Goal: Task Accomplishment & Management: Manage account settings

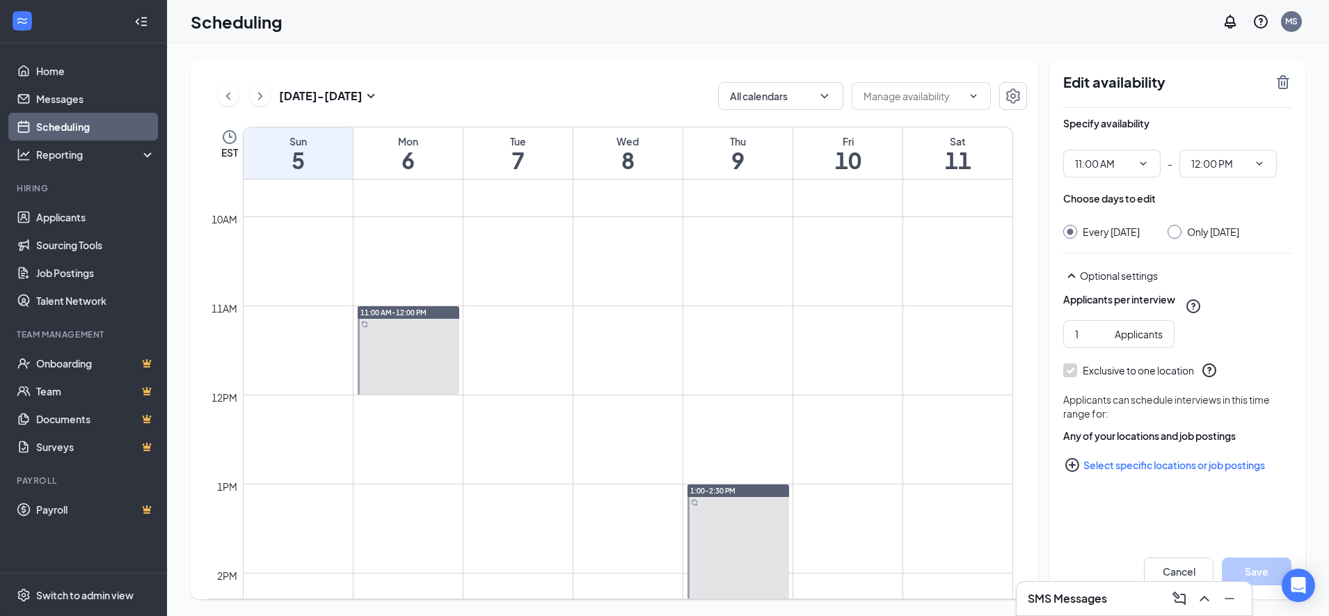
scroll to position [858, 0]
click at [233, 94] on icon "ChevronLeft" at bounding box center [228, 96] width 14 height 17
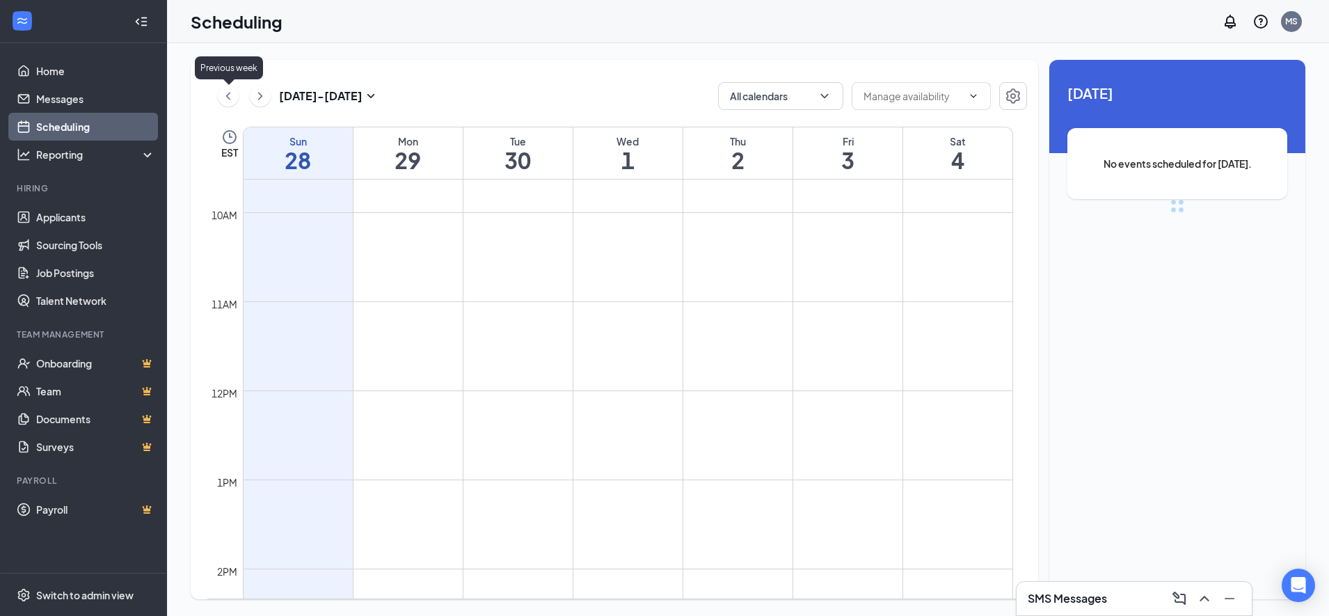
scroll to position [684, 0]
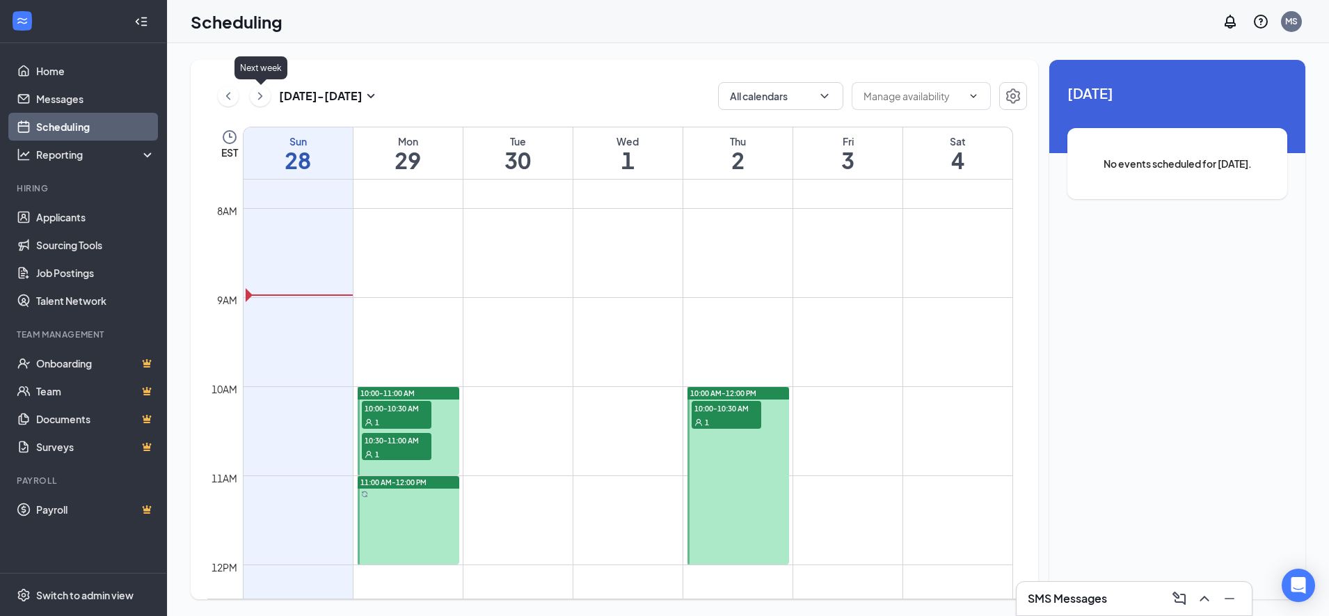
click at [266, 95] on icon "ChevronRight" at bounding box center [260, 96] width 14 height 17
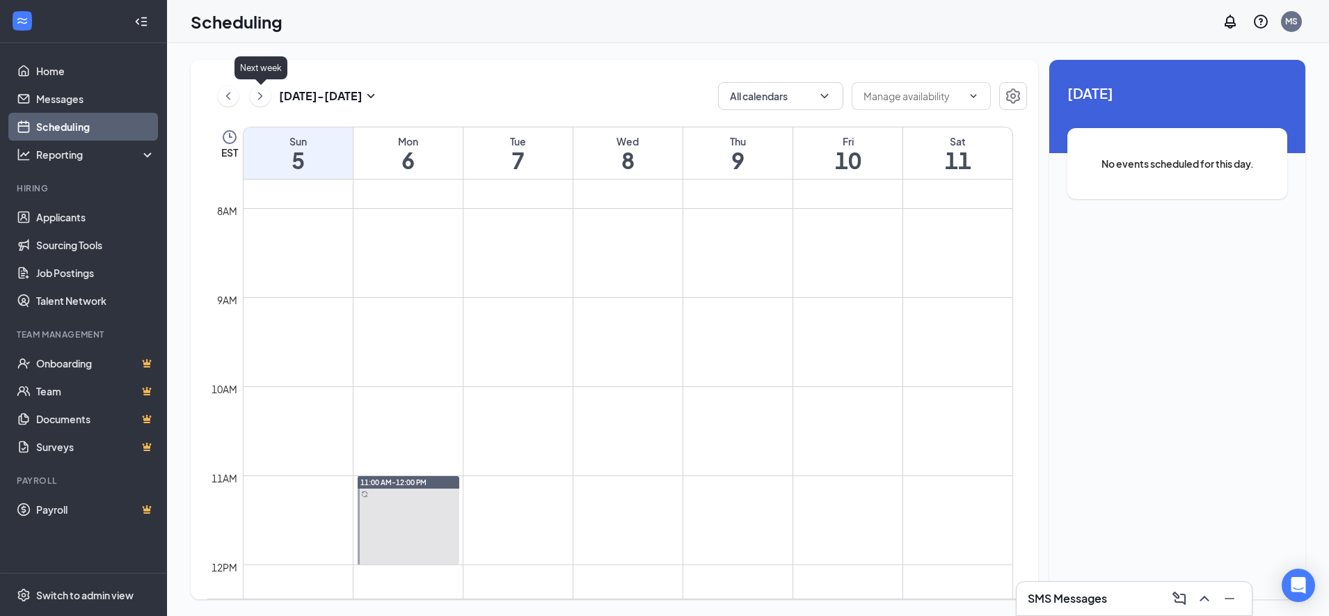
click at [255, 87] on button at bounding box center [260, 96] width 21 height 21
click at [259, 93] on icon "ChevronRight" at bounding box center [260, 96] width 14 height 17
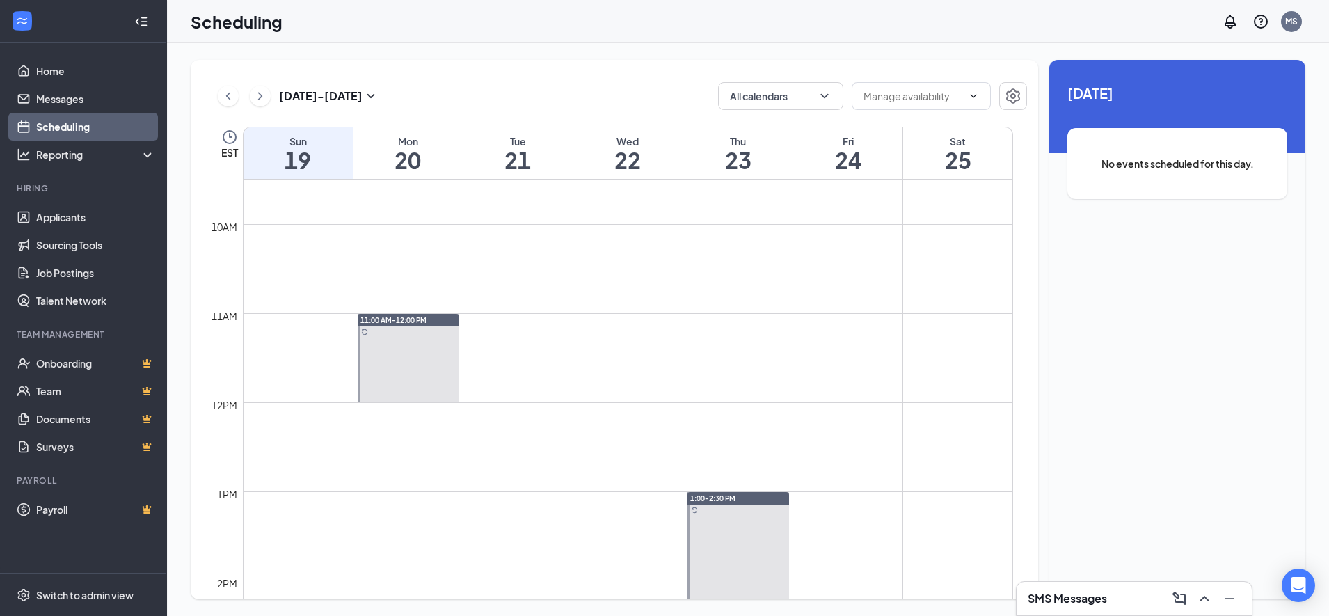
scroll to position [684, 0]
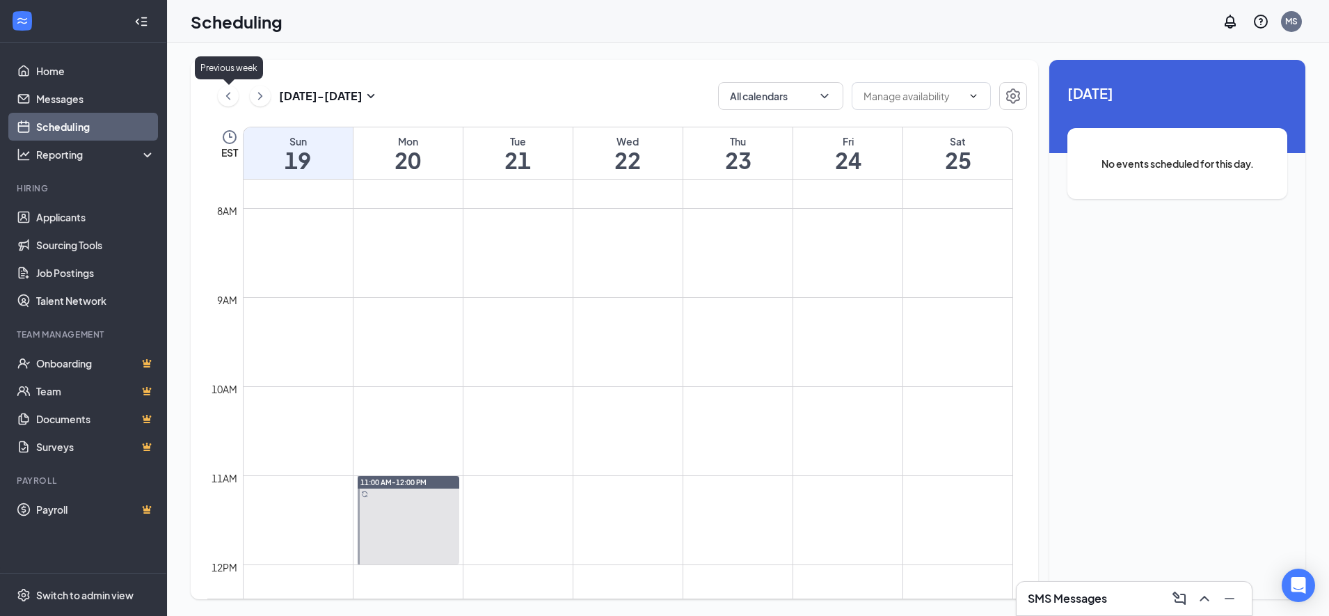
click at [225, 96] on icon "ChevronLeft" at bounding box center [228, 96] width 14 height 17
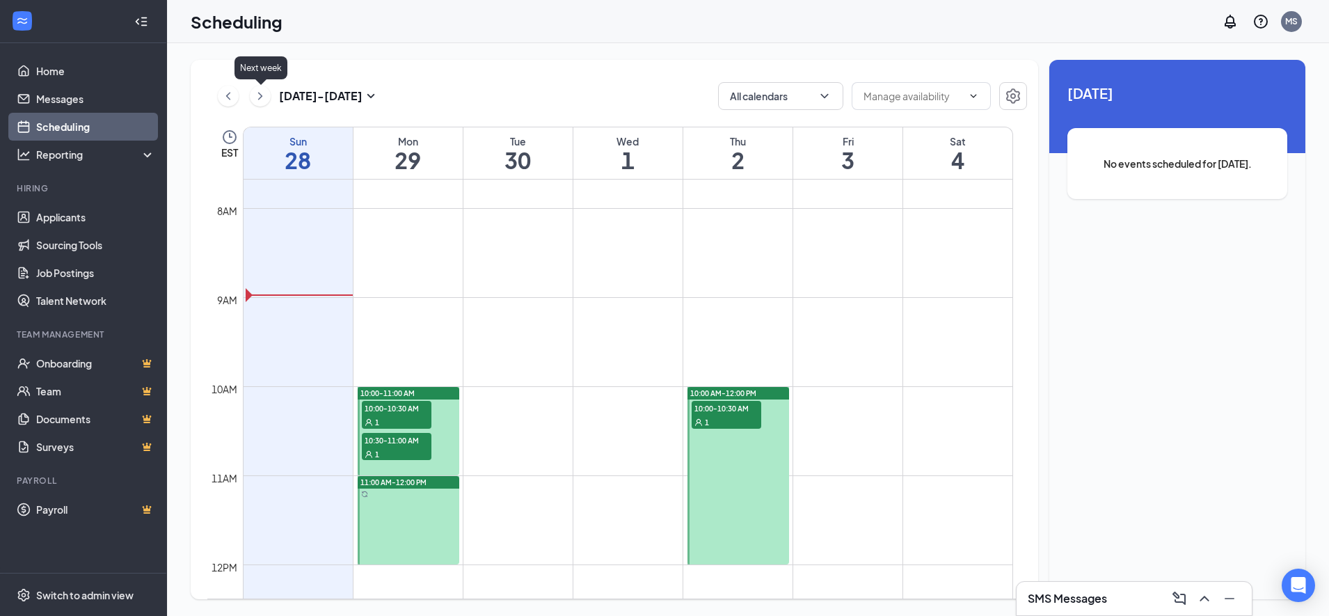
click at [255, 104] on icon "ChevronRight" at bounding box center [260, 96] width 14 height 17
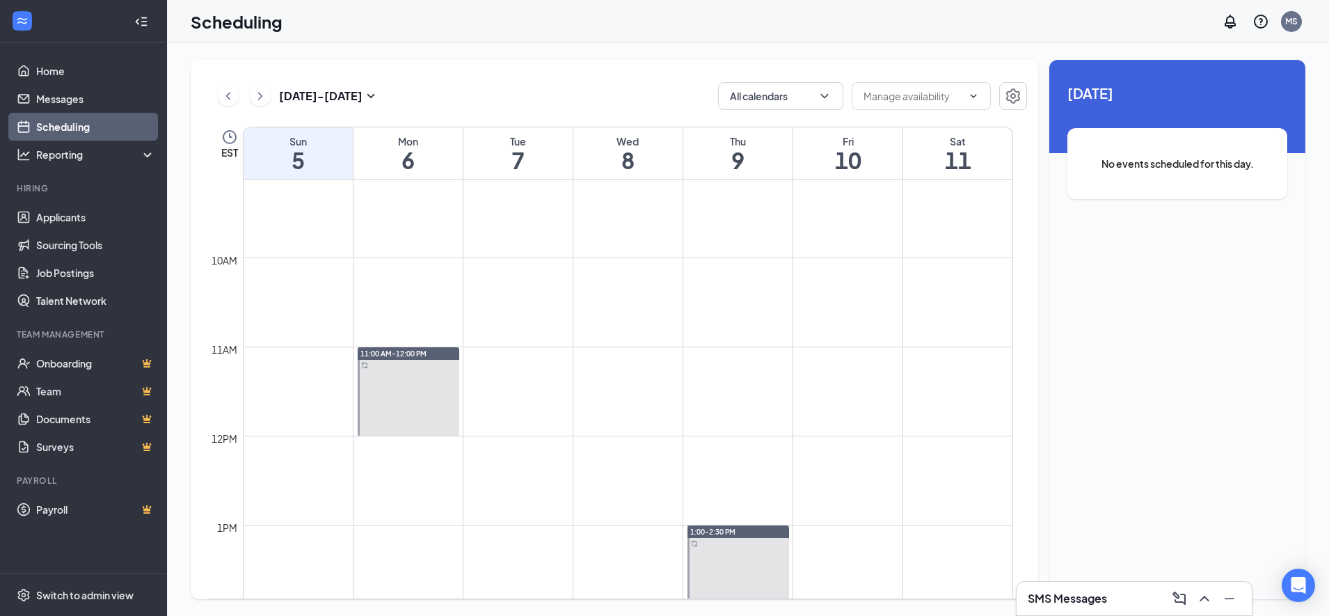
scroll to position [858, 0]
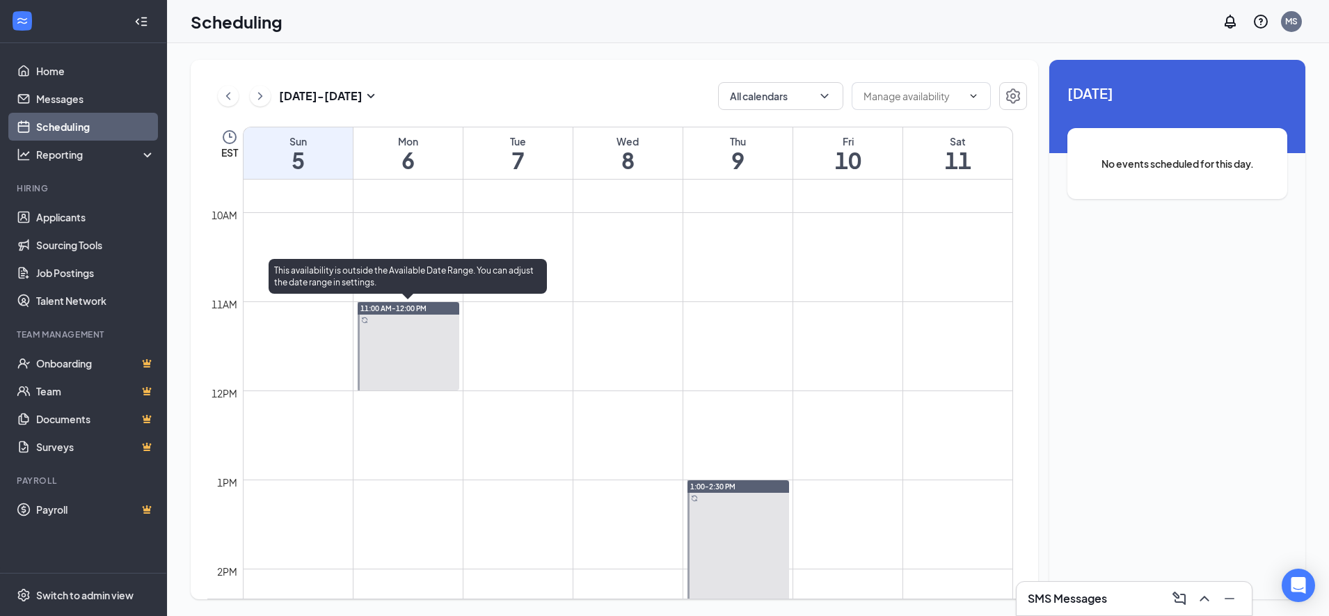
click at [386, 327] on div at bounding box center [409, 346] width 102 height 88
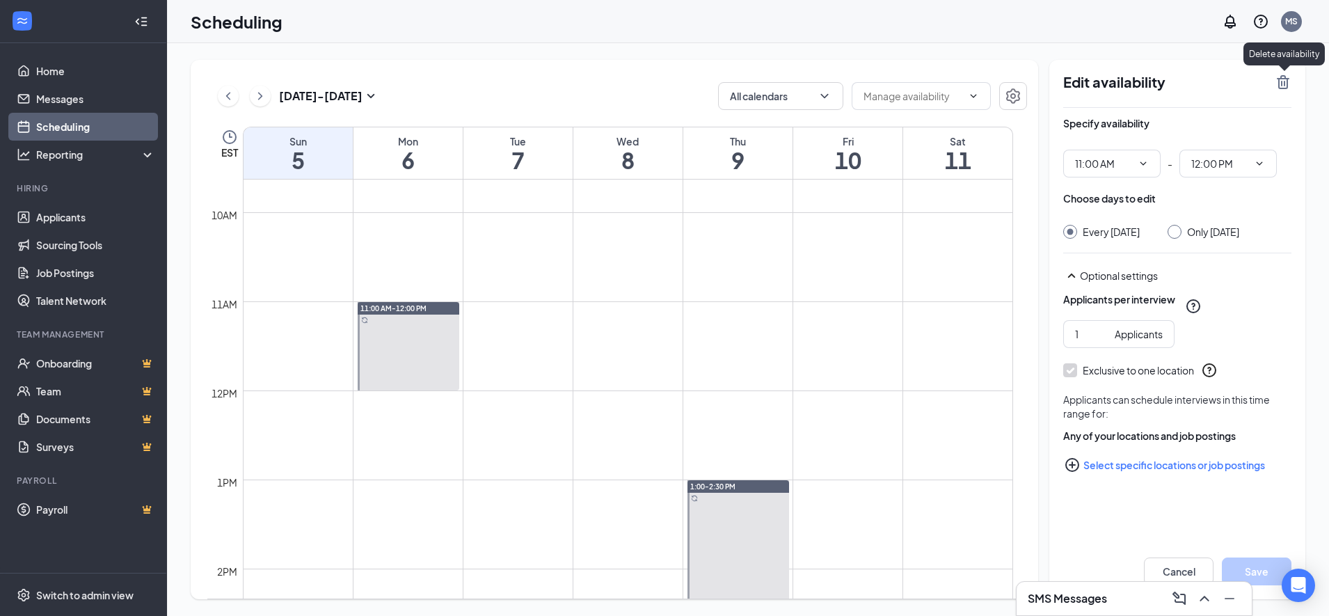
click at [1286, 82] on icon "TrashOutline" at bounding box center [1282, 82] width 17 height 17
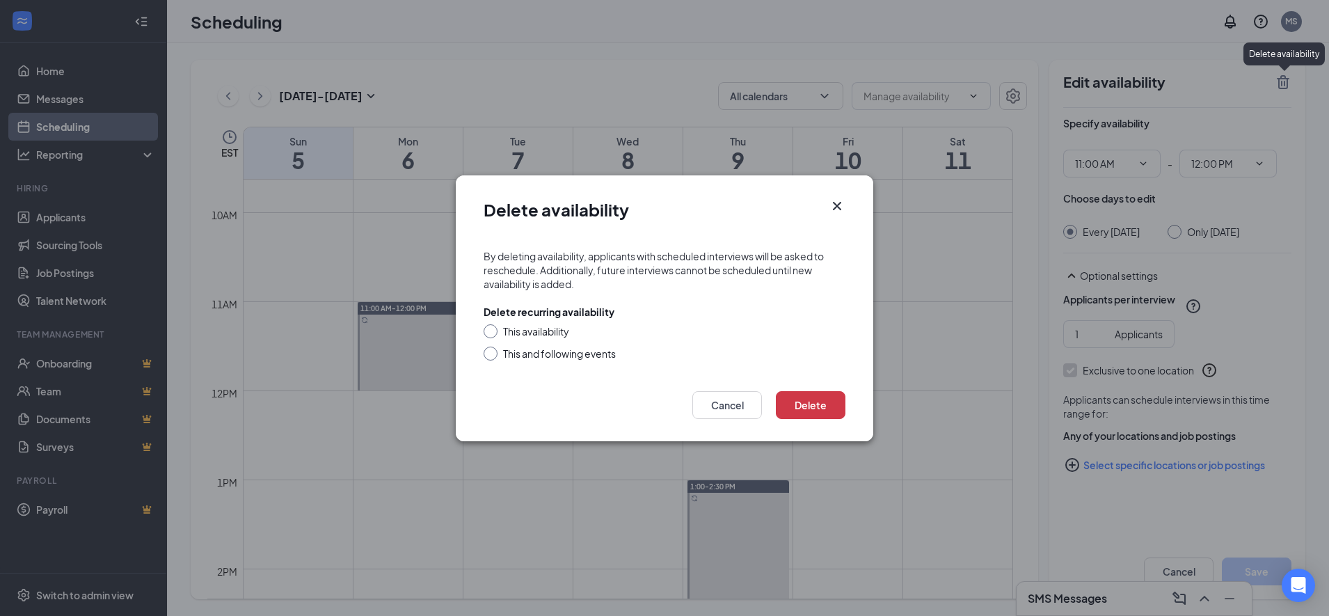
click at [616, 365] on form "By deleting availability, applicants with scheduled interviews will be asked to…" at bounding box center [664, 306] width 417 height 142
click at [610, 349] on div "This and following events" at bounding box center [559, 353] width 113 height 14
click at [493, 349] on input "This and following events" at bounding box center [488, 351] width 10 height 10
radio input "true"
click at [788, 415] on button "Delete" at bounding box center [811, 405] width 70 height 28
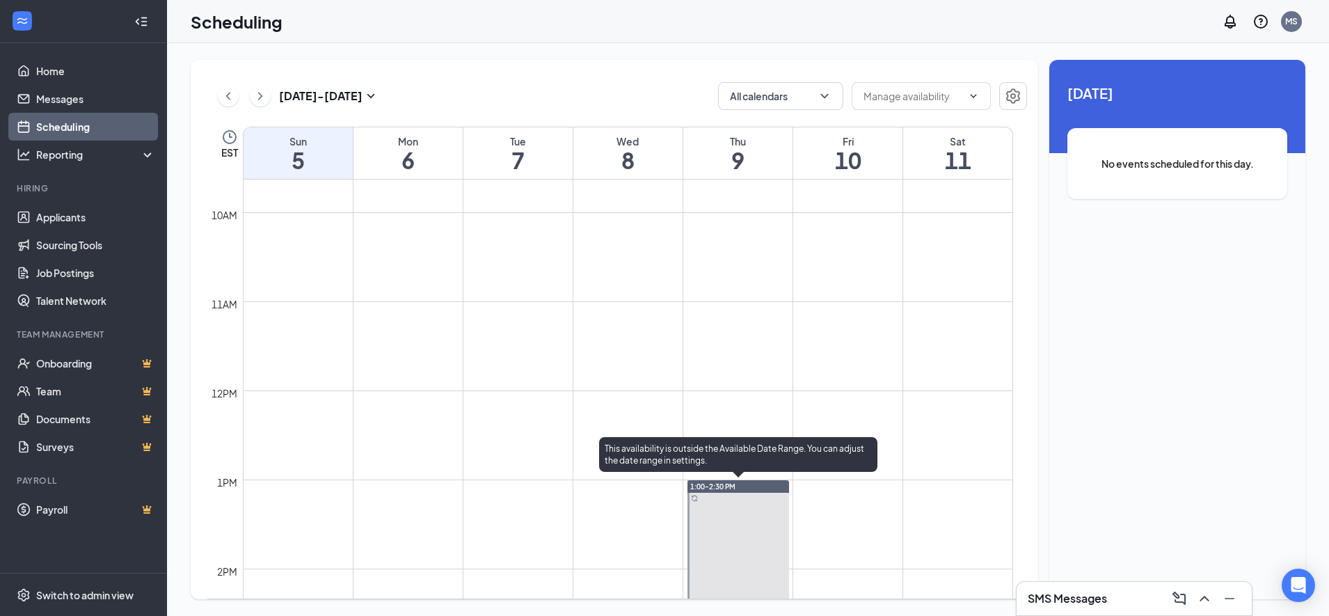
click at [739, 533] on div at bounding box center [738, 546] width 102 height 133
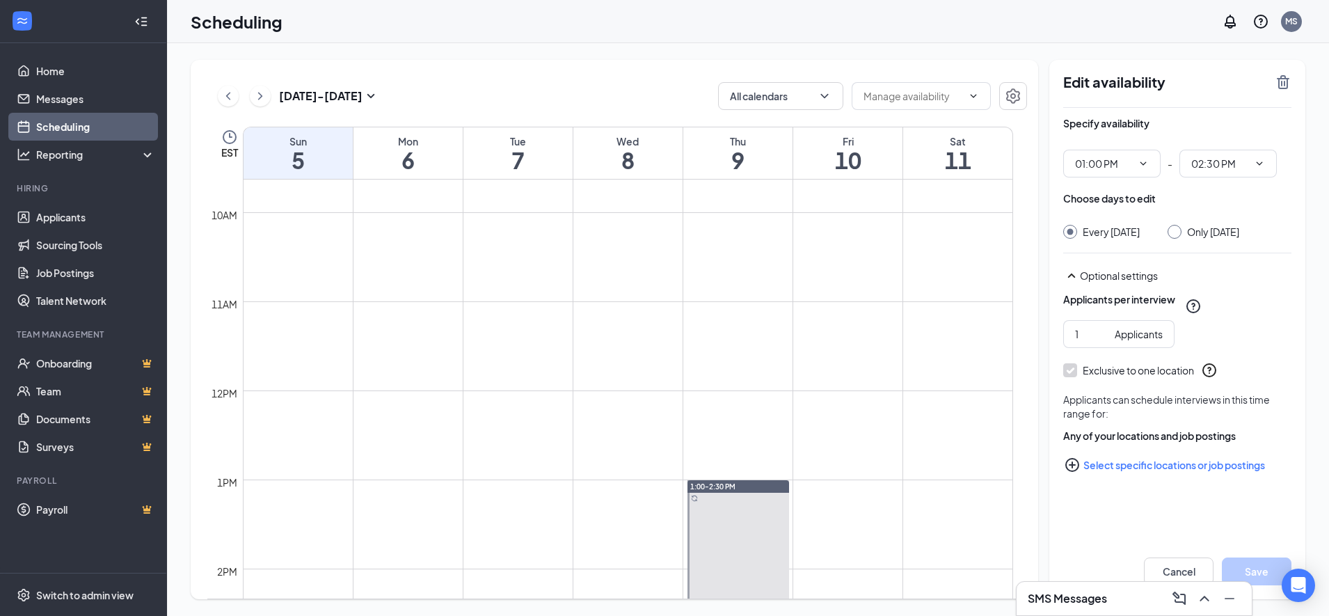
click at [1282, 81] on icon "TrashOutline" at bounding box center [1282, 82] width 17 height 17
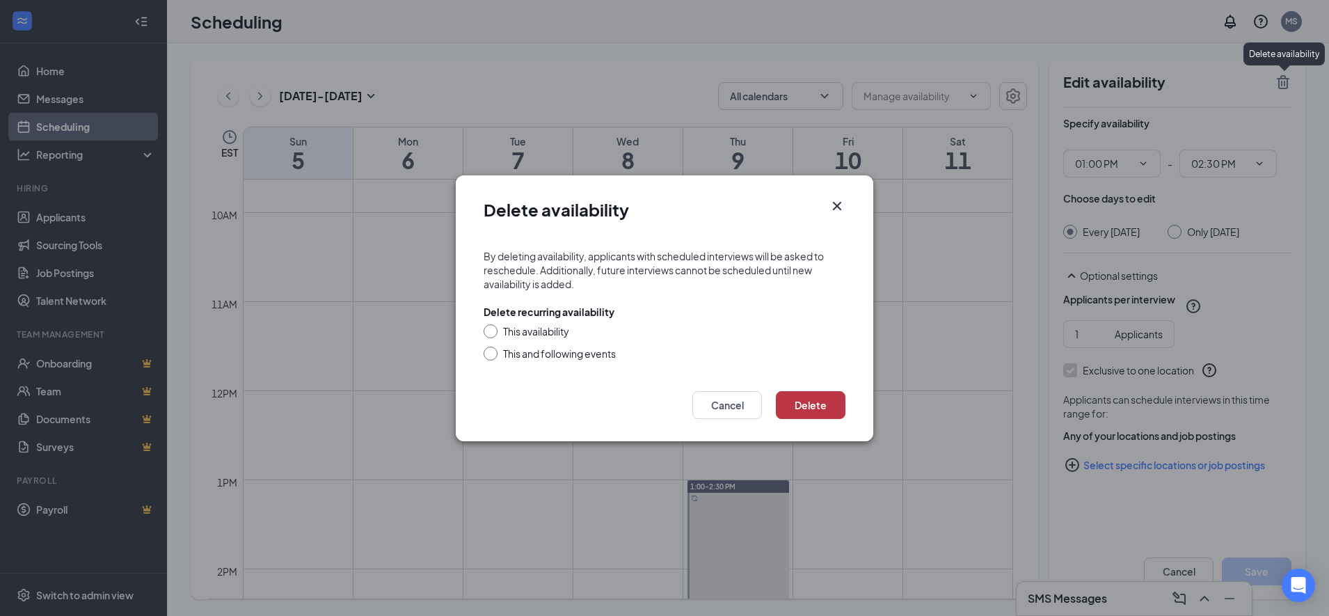
click at [824, 400] on button "Delete" at bounding box center [811, 405] width 70 height 28
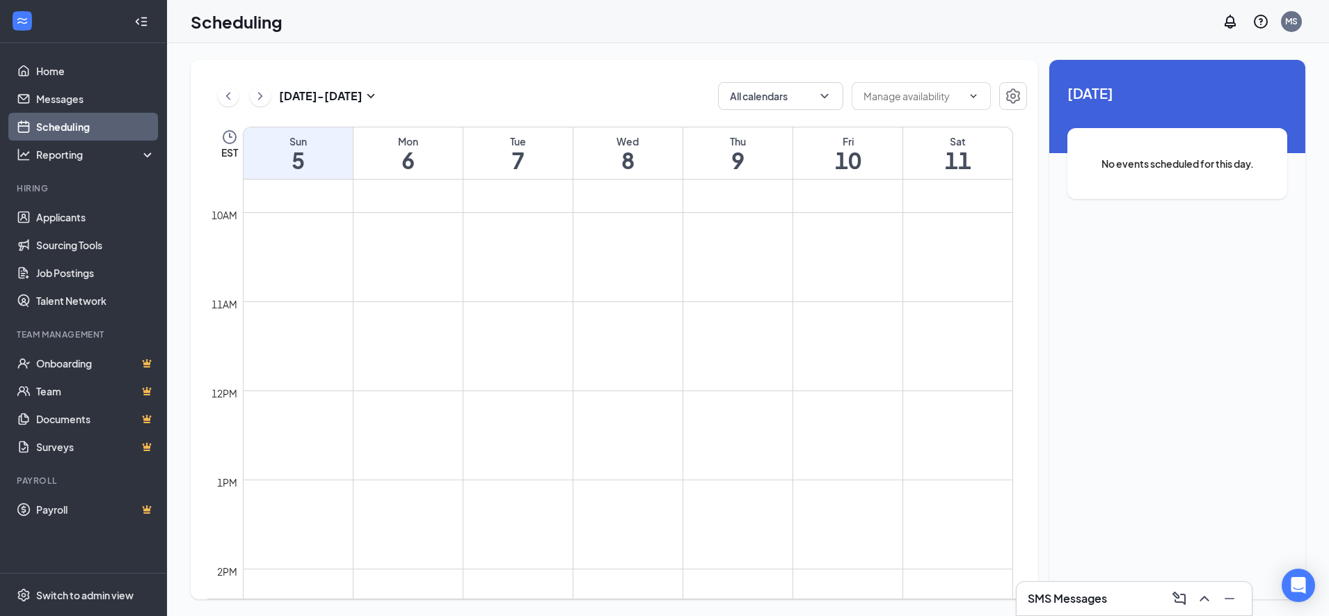
click at [541, 359] on td at bounding box center [628, 357] width 770 height 22
click at [259, 105] on button at bounding box center [260, 96] width 21 height 21
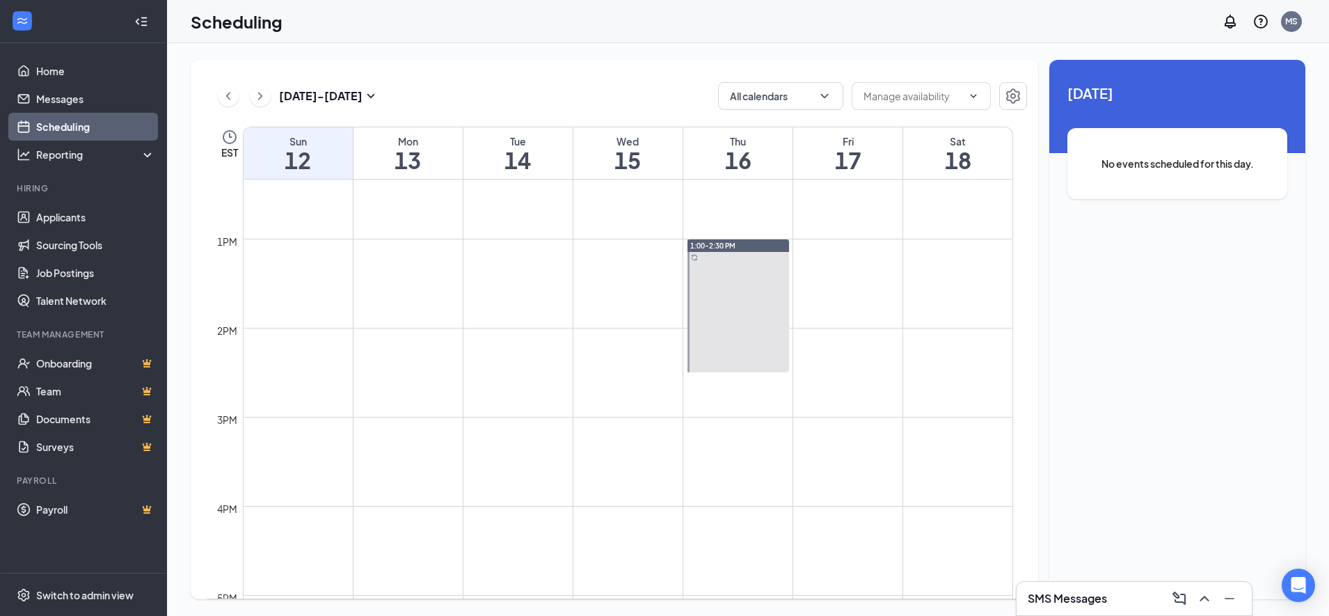
scroll to position [1119, 0]
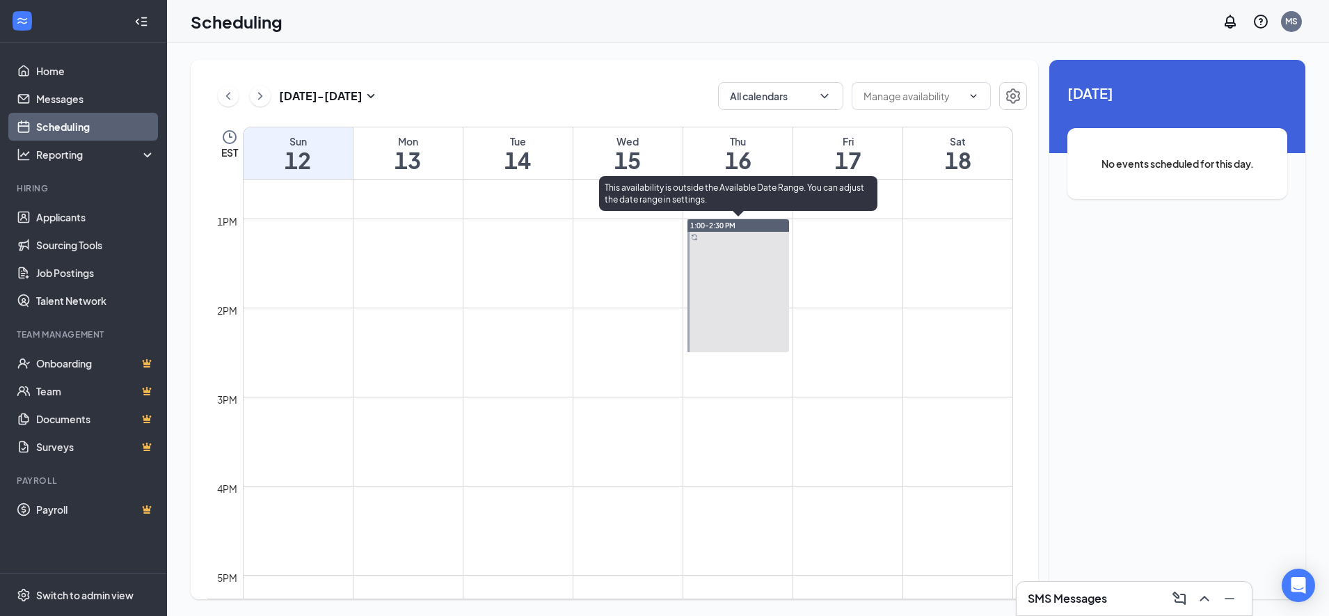
click at [703, 285] on div at bounding box center [738, 285] width 102 height 133
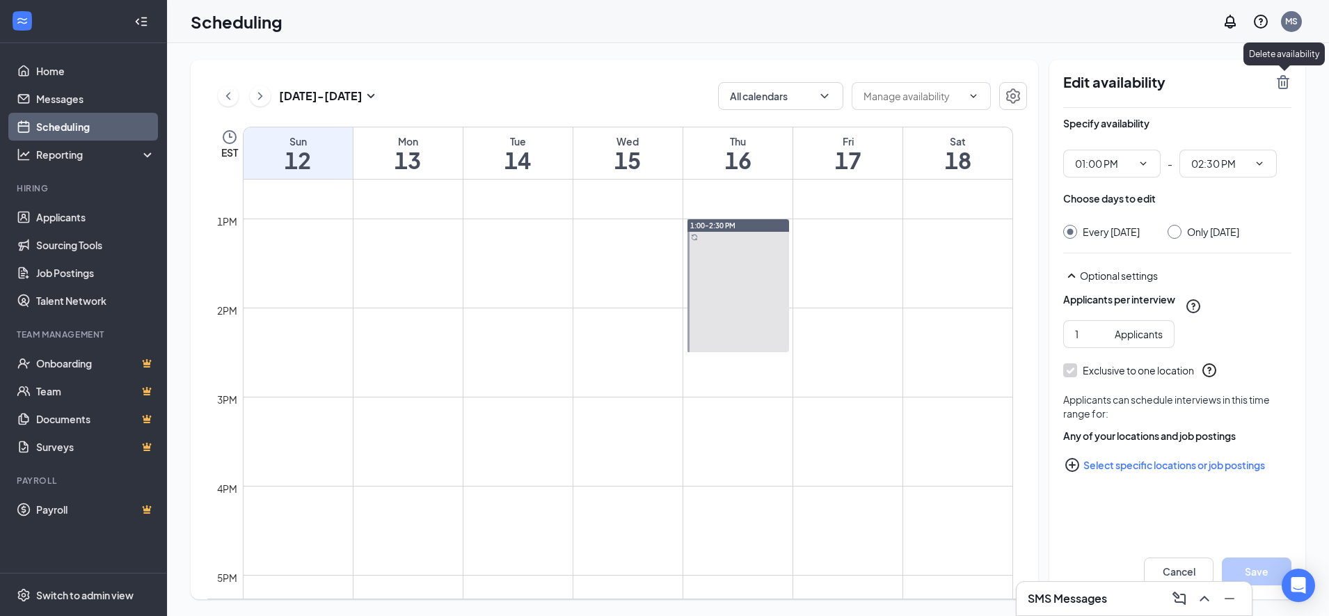
click at [1283, 88] on icon "TrashOutline" at bounding box center [1282, 82] width 13 height 14
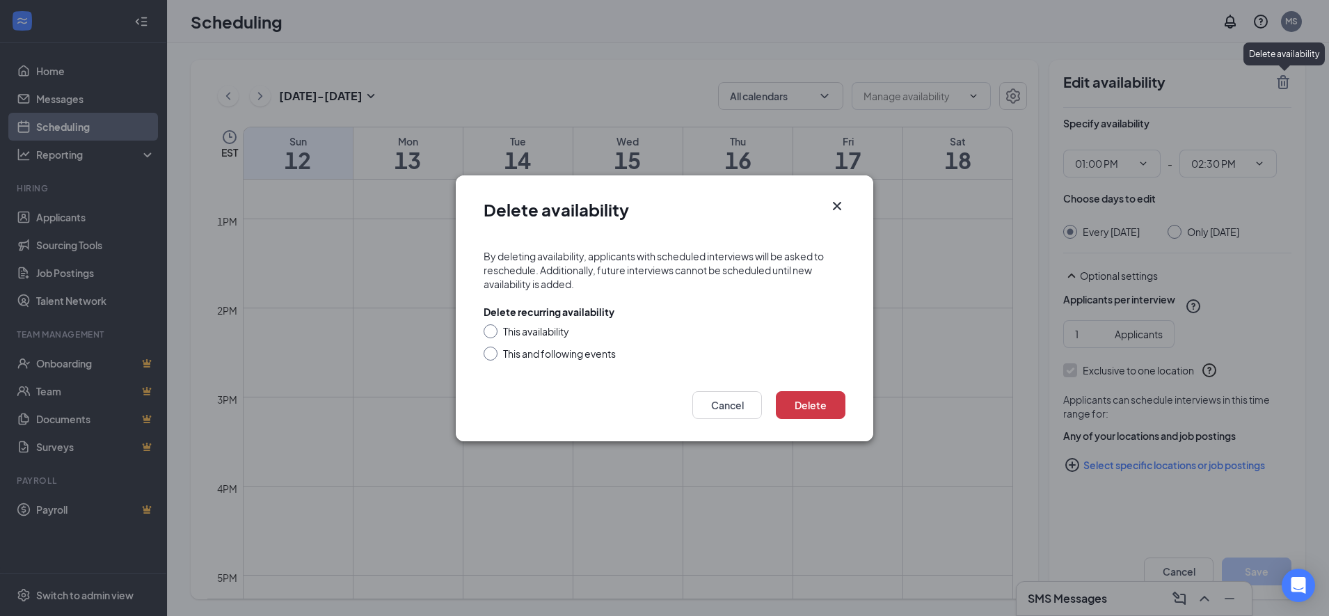
click at [485, 351] on input "This and following events" at bounding box center [488, 351] width 10 height 10
radio input "true"
click at [780, 410] on button "Delete" at bounding box center [811, 405] width 70 height 28
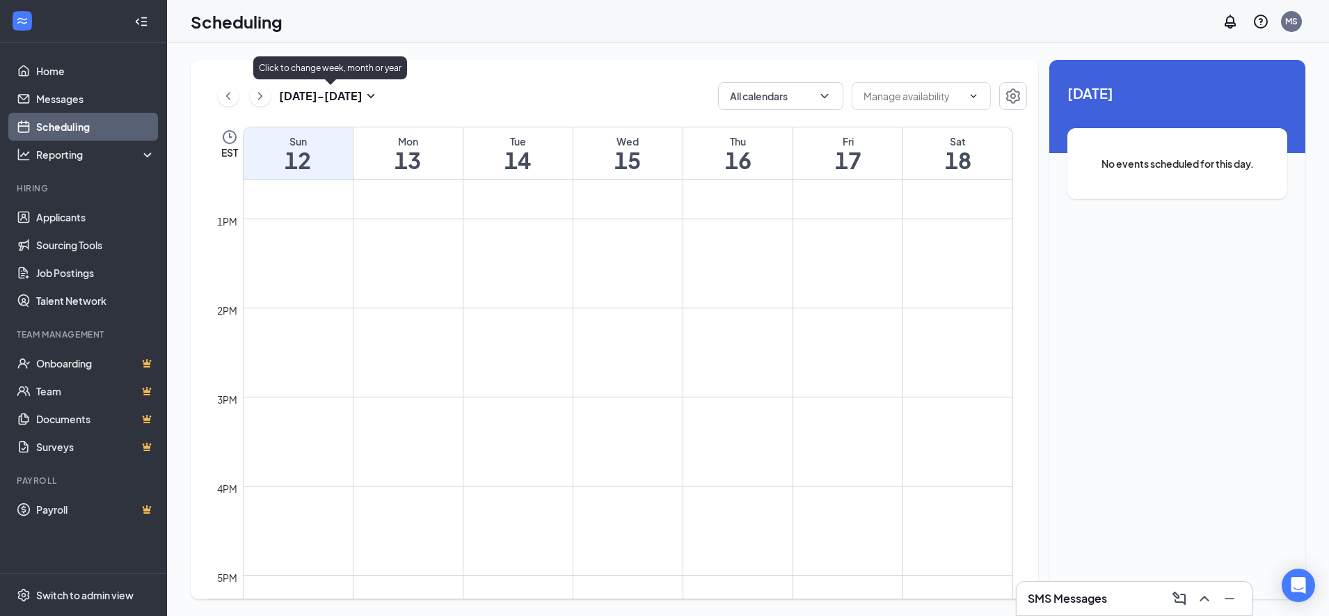
click at [371, 98] on icon "SmallChevronDown" at bounding box center [371, 96] width 8 height 4
click at [858, 96] on span at bounding box center [920, 96] width 139 height 28
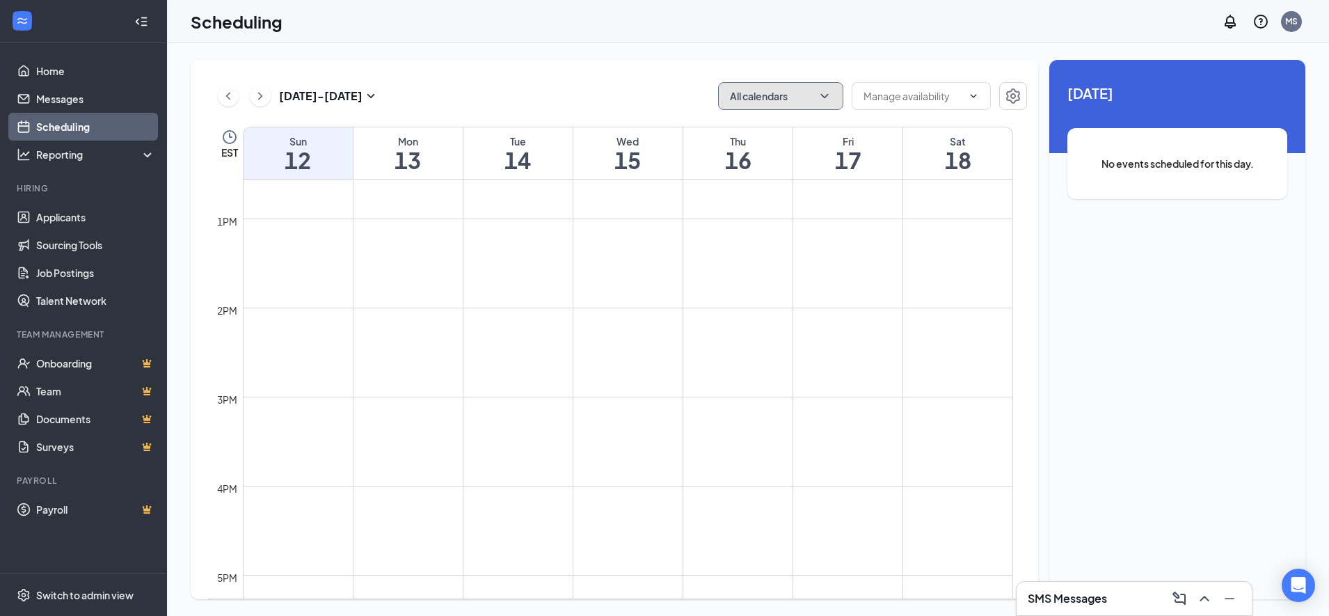
click at [836, 100] on button "All calendars" at bounding box center [780, 96] width 125 height 28
click at [833, 101] on button "All calendars" at bounding box center [780, 96] width 125 height 28
click at [876, 107] on span at bounding box center [920, 96] width 139 height 28
click at [466, 77] on div "Oct 12 - Oct 18 All calendars EST Sun 12 Mon 13 Tue 14 Wed 15 Thu 16 Fri 17 Sat…" at bounding box center [614, 329] width 847 height 539
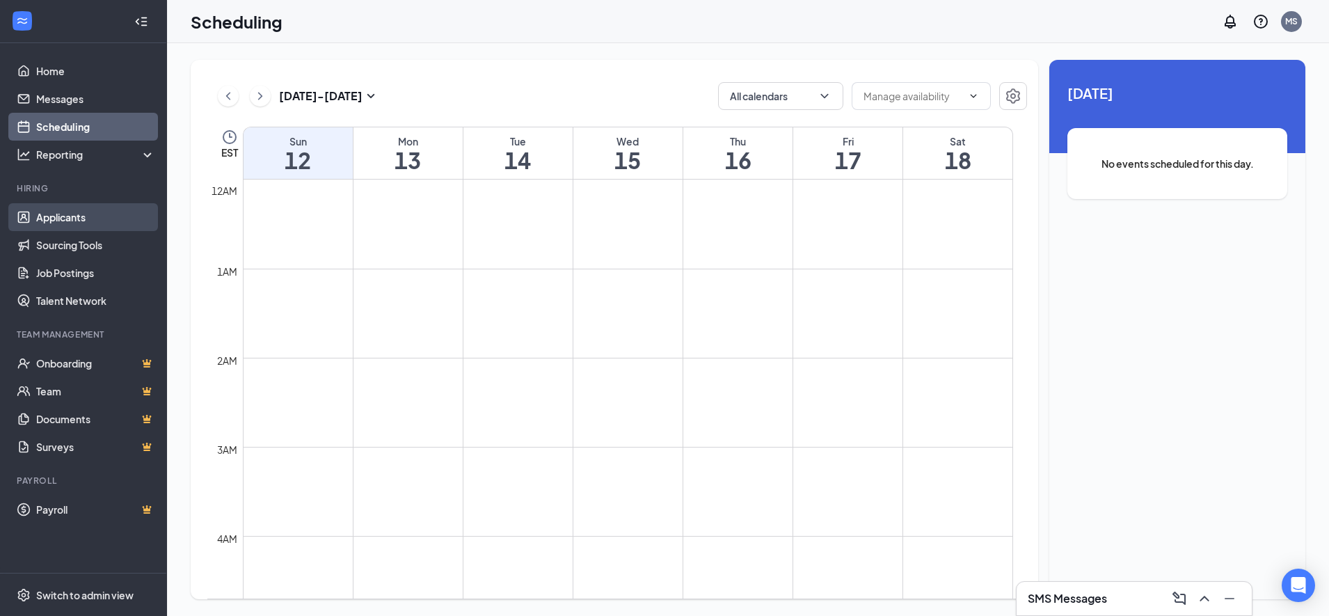
click at [78, 214] on link "Applicants" at bounding box center [95, 217] width 119 height 28
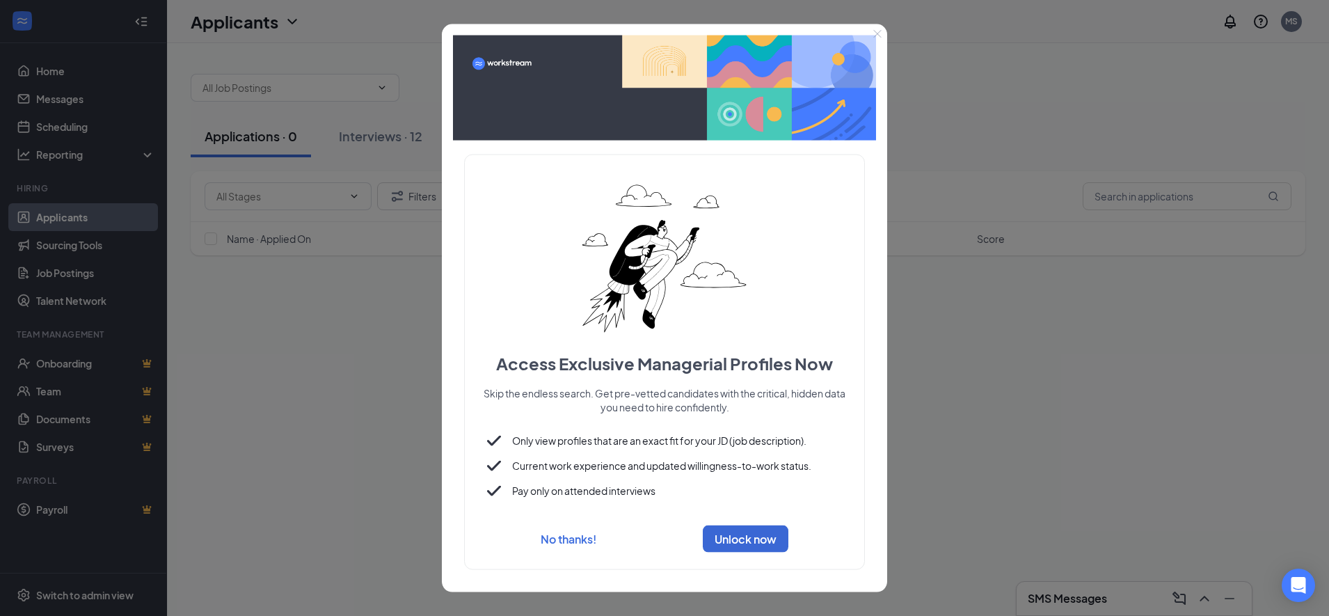
click at [543, 532] on button "No thanks!" at bounding box center [568, 538] width 56 height 15
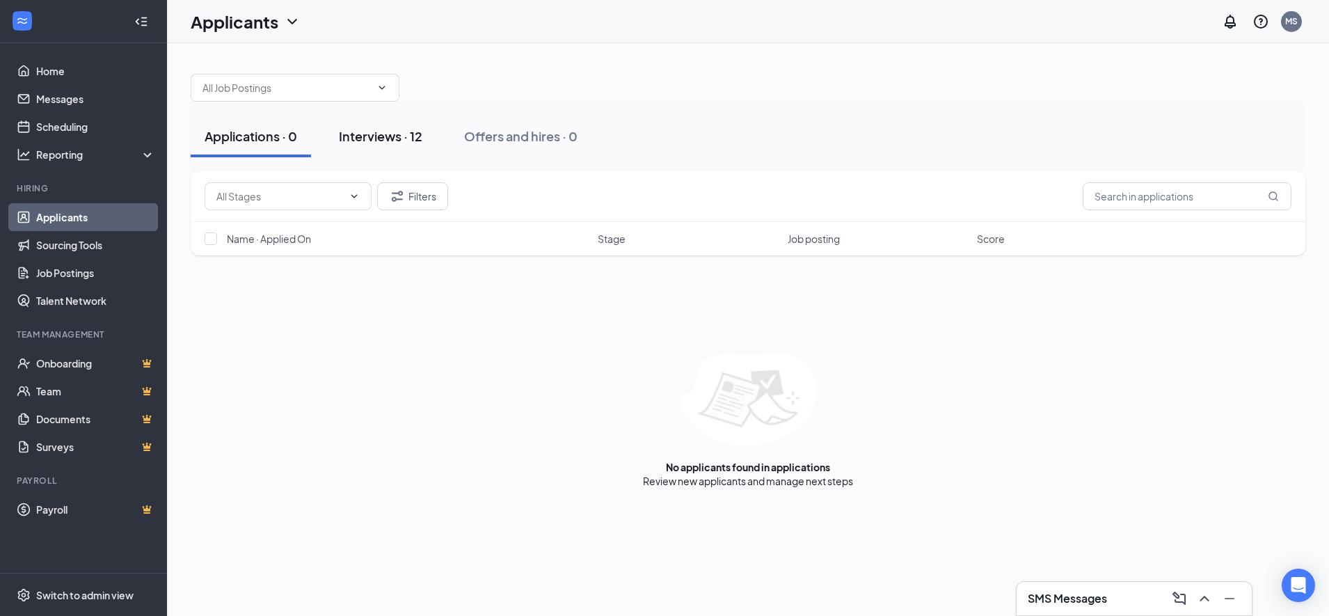
click at [378, 127] on button "Interviews · 12" at bounding box center [380, 136] width 111 height 42
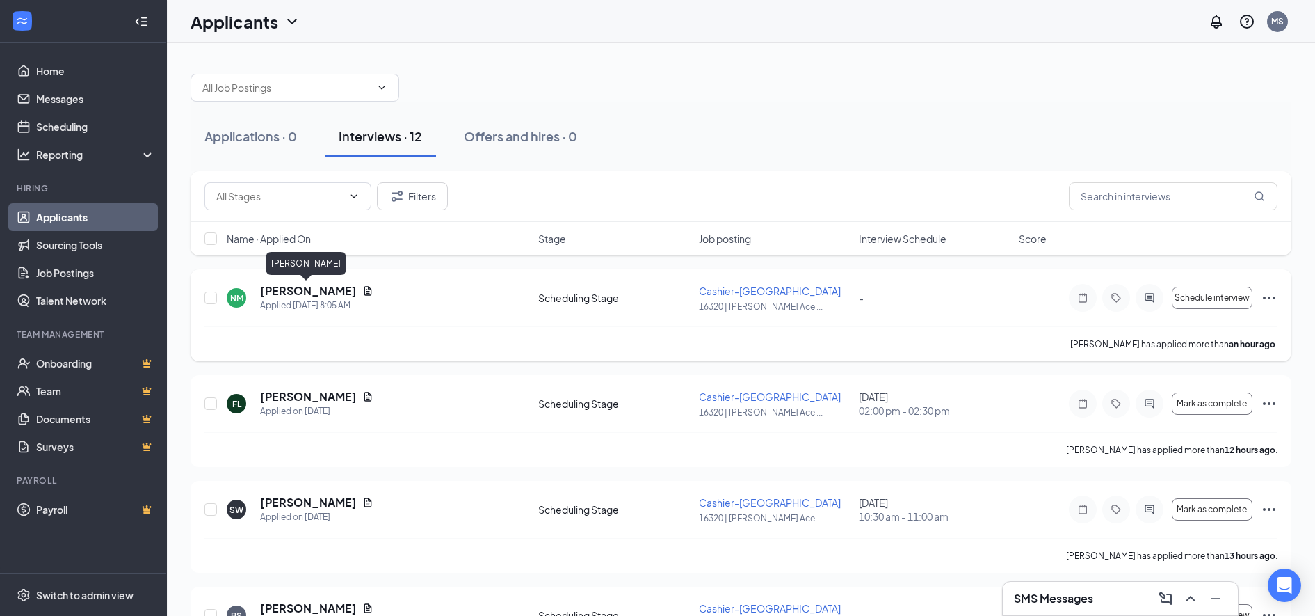
click at [333, 288] on h5 "[PERSON_NAME]" at bounding box center [308, 290] width 97 height 15
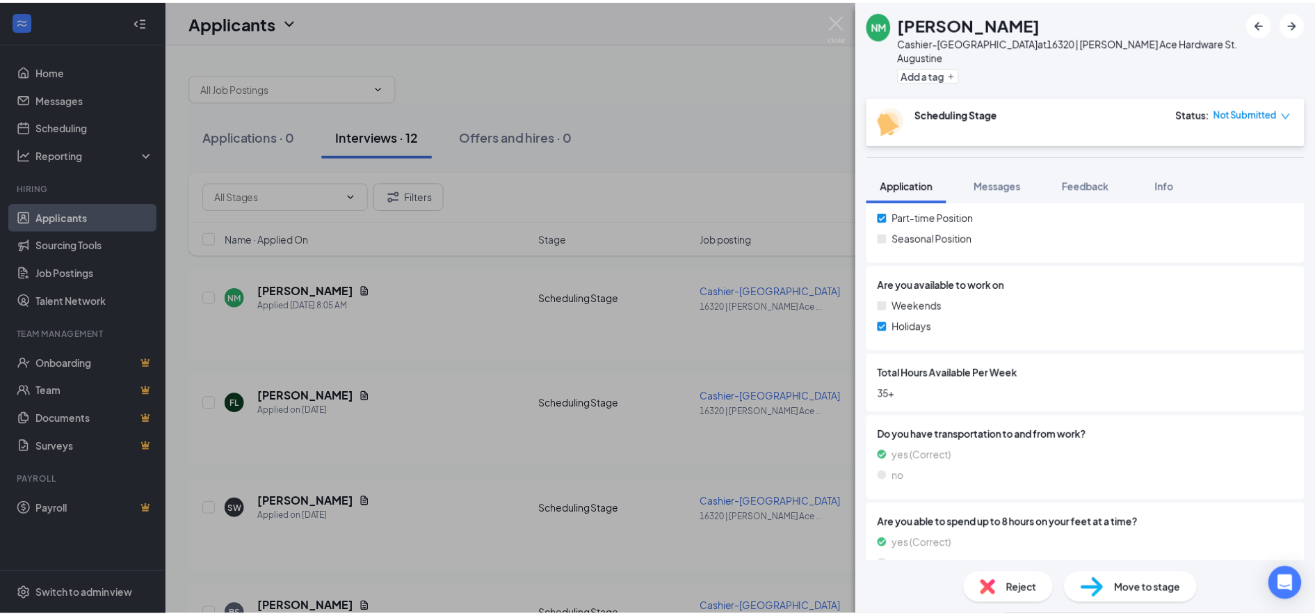
scroll to position [585, 0]
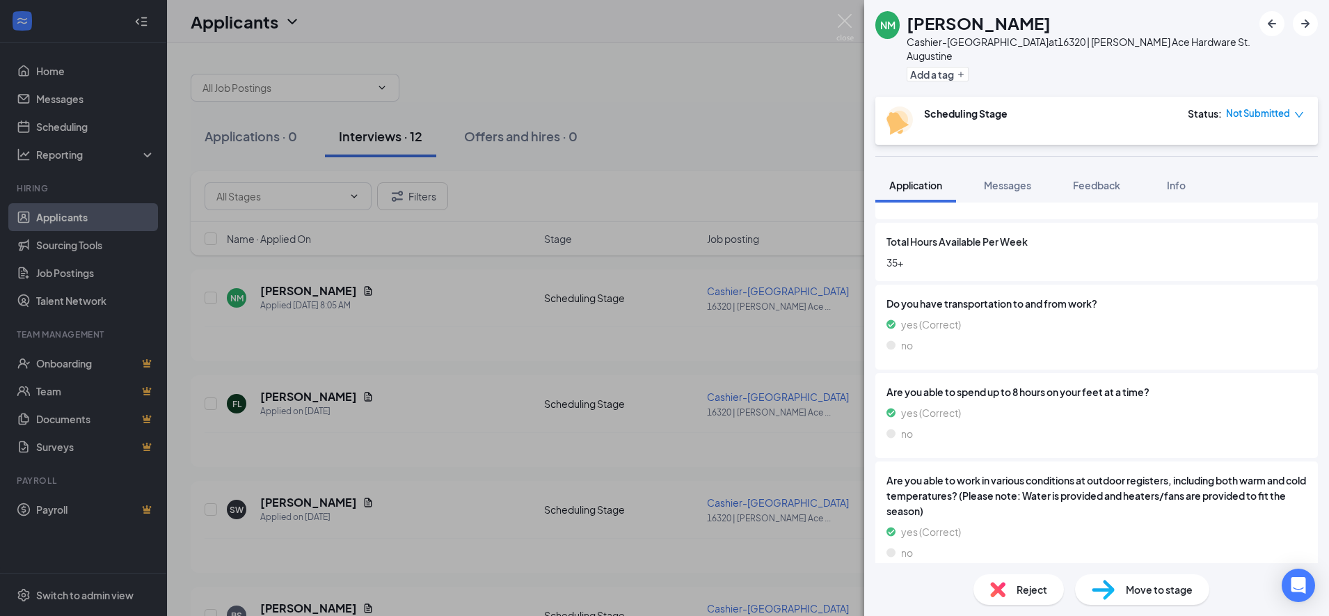
click at [511, 401] on div "NM [PERSON_NAME] Cashier-St. [PERSON_NAME] at [GEOGRAPHIC_DATA] | [PERSON_NAME]…" at bounding box center [664, 308] width 1329 height 616
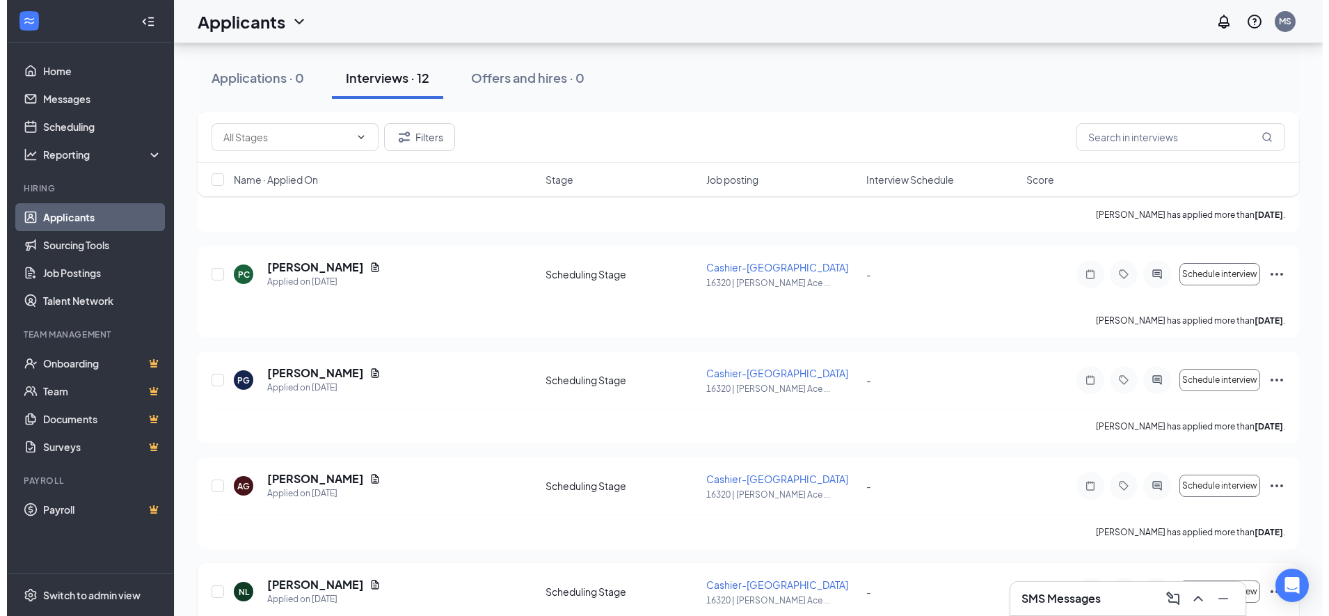
scroll to position [925, 0]
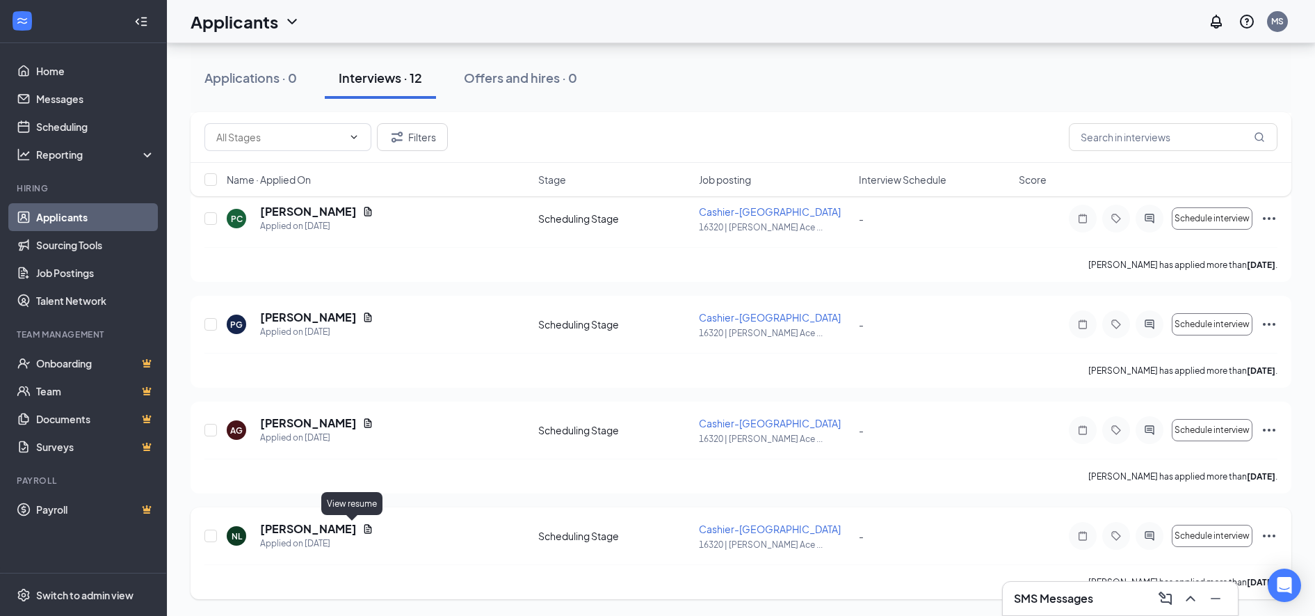
click at [365, 527] on icon "Document" at bounding box center [369, 528] width 8 height 9
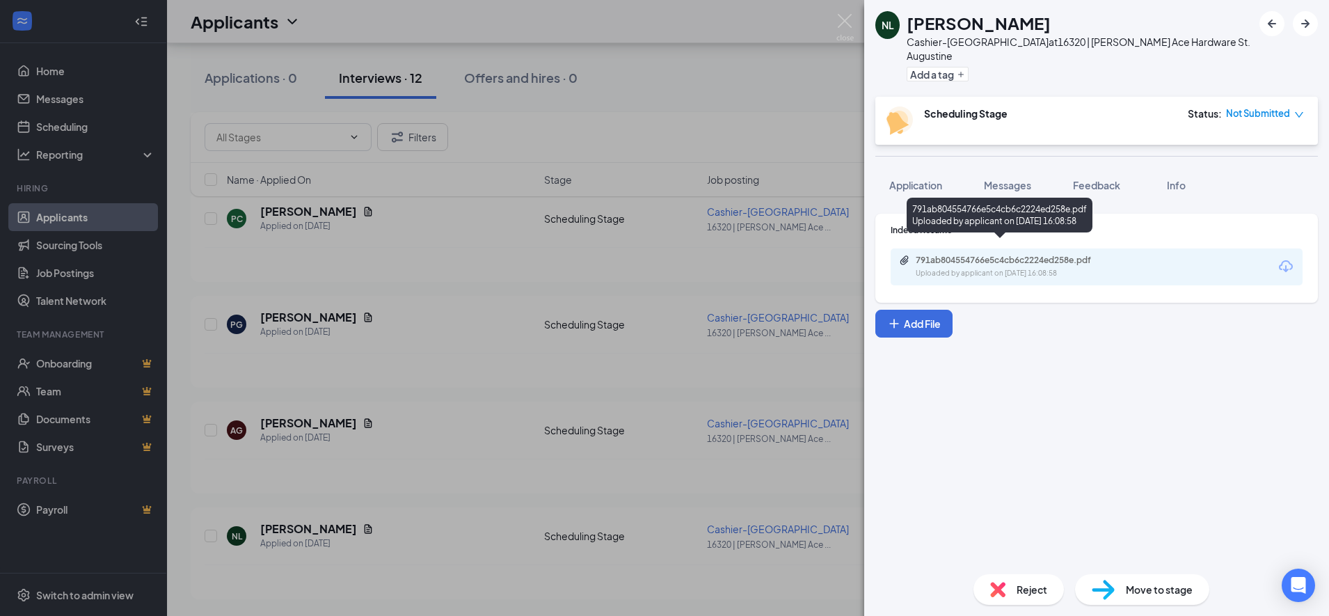
click at [1144, 257] on div "791ab804554766e5c4cb6c2224ed258e.pdf Uploaded by applicant on [DATE] 16:08:58" at bounding box center [1096, 266] width 412 height 37
click at [1064, 268] on div "Uploaded by applicant on [DATE] 16:08:58" at bounding box center [1019, 273] width 209 height 11
